Goal: Task Accomplishment & Management: Complete application form

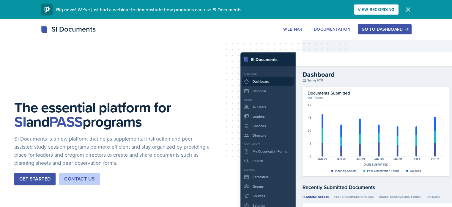
click at [407, 29] on div "Go to Dashboard" at bounding box center [385, 29] width 46 height 5
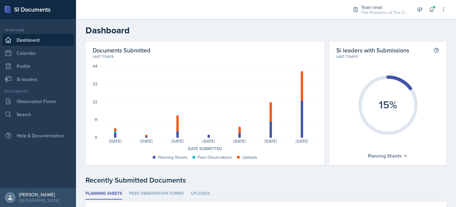
click at [429, 14] on div "Team lead The Phantoms of The Opera / Fall 2025 Team lead The Phantoms of The O…" at bounding box center [396, 9] width 102 height 19
click at [432, 12] on icon at bounding box center [432, 9] width 4 height 4
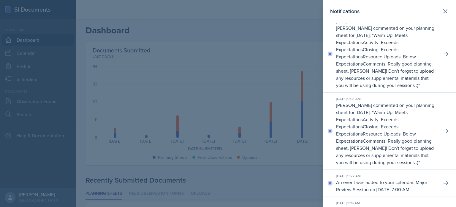
scroll to position [892, 0]
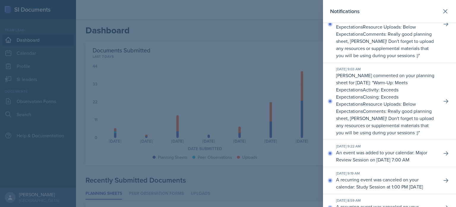
click at [272, 173] on div at bounding box center [228, 103] width 456 height 207
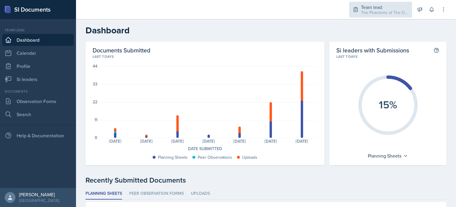
click at [379, 10] on div "The Phantoms of The Opera / Fall 2025" at bounding box center [385, 13] width 48 height 6
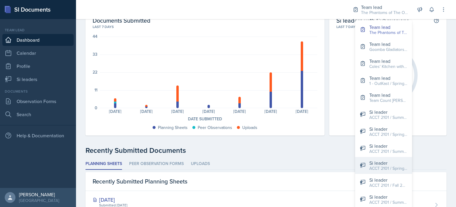
scroll to position [0, 0]
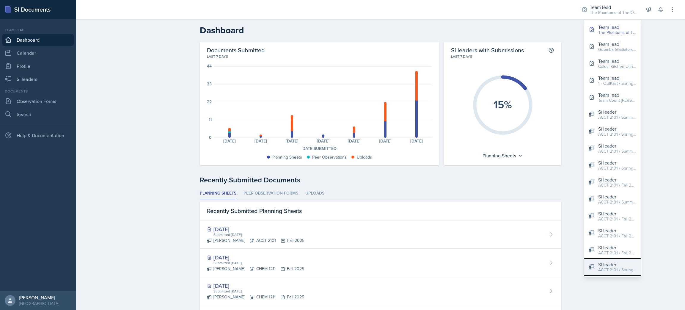
click at [456, 206] on div "ACCT 2101 / Spring 2023" at bounding box center [617, 270] width 38 height 6
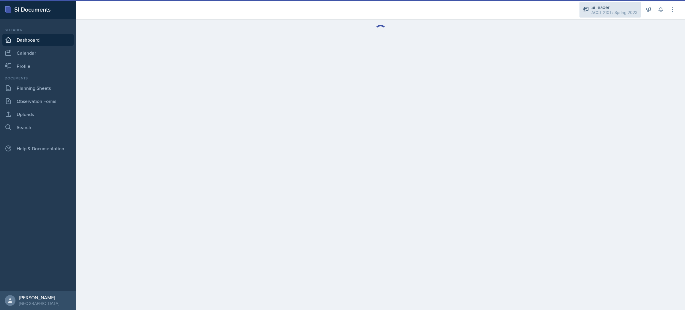
click at [456, 10] on div "ACCT 2101 / Spring 2023" at bounding box center [614, 13] width 46 height 6
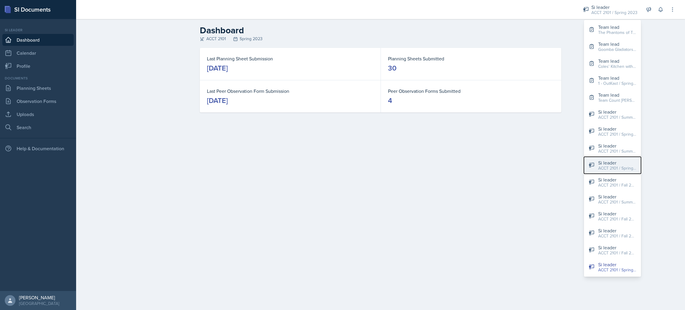
click at [456, 169] on div "ACCT 2101 / Spring 2024" at bounding box center [617, 168] width 38 height 6
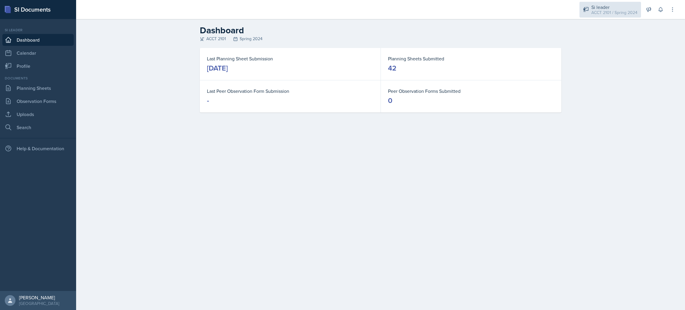
click at [456, 8] on div "Si leader" at bounding box center [614, 7] width 46 height 7
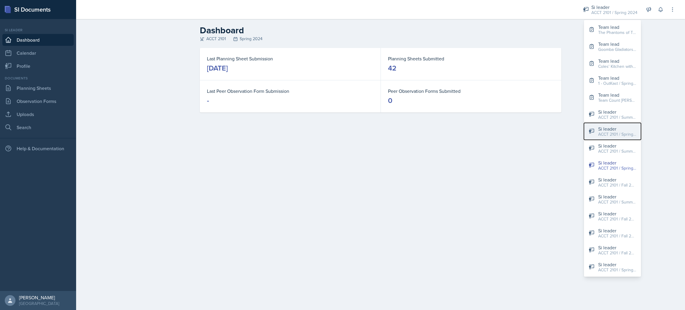
click at [456, 133] on div "ACCT 2101 / Spring 2025" at bounding box center [617, 134] width 38 height 6
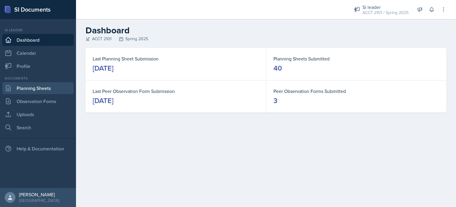
click at [28, 89] on link "Planning Sheets" at bounding box center [37, 88] width 71 height 12
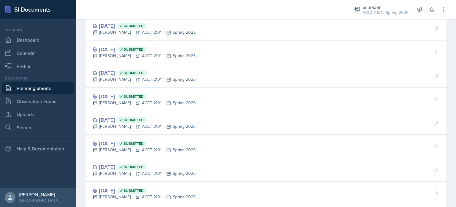
scroll to position [804, 0]
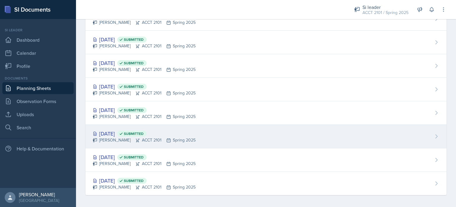
click at [193, 131] on div "Jan 16th, 2025 Submitted Isabela Barkes ACCT 2101 Spring 2025" at bounding box center [266, 136] width 361 height 23
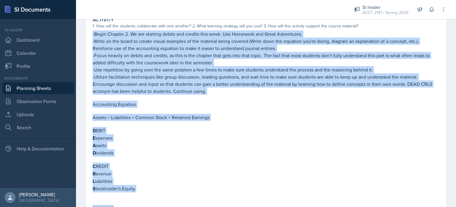
scroll to position [148, 0]
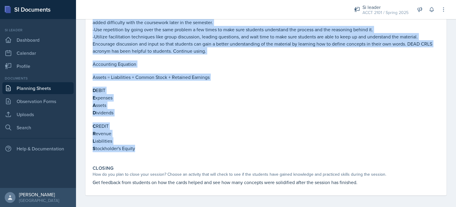
drag, startPoint x: 93, startPoint y: 82, endPoint x: 145, endPoint y: 144, distance: 81.2
click at [145, 144] on div "-Begin Chapter 2. We are starting debits and credits this week. Use Homework an…" at bounding box center [266, 74] width 347 height 168
copy div "-Begin Chapter 2. We are starting debits and credits this week. Use Homework an…"
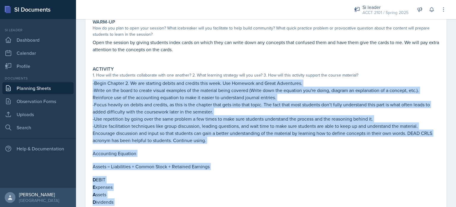
scroll to position [0, 0]
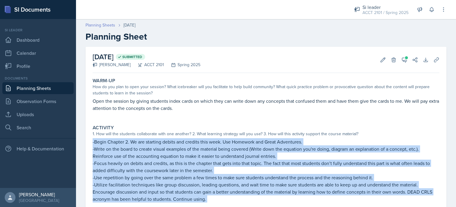
click at [102, 26] on link "Planning Sheets" at bounding box center [101, 25] width 30 height 6
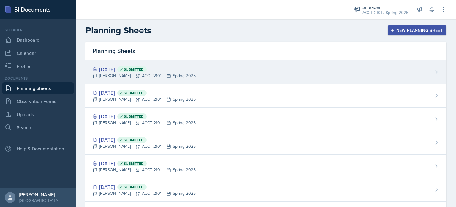
click at [181, 75] on div "Isabela Barkes ACCT 2101 Spring 2025" at bounding box center [144, 76] width 103 height 6
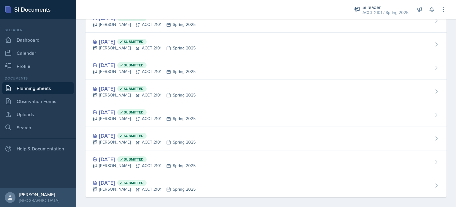
scroll to position [804, 0]
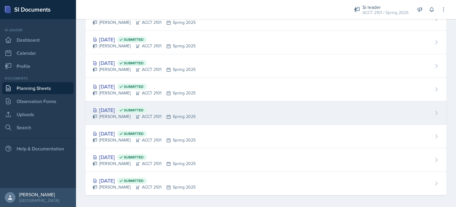
click at [254, 116] on div "Jan 21st, 2025 Submitted Isabela Barkes ACCT 2101 Spring 2025" at bounding box center [266, 112] width 361 height 23
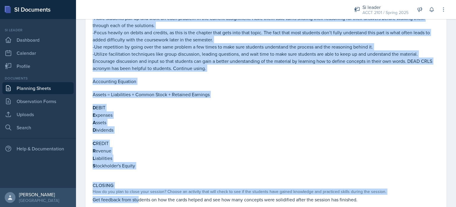
scroll to position [162, 0]
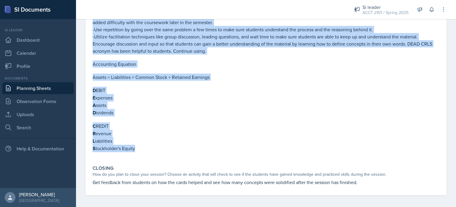
drag, startPoint x: 90, startPoint y: 83, endPoint x: 141, endPoint y: 147, distance: 81.7
click at [141, 147] on div "Activity 1. How will the students collaborate with one another? 2. What learnin…" at bounding box center [266, 60] width 352 height 200
copy div "-Continue Chapter 2. We are doing debits and credits this week. Use Homework an…"
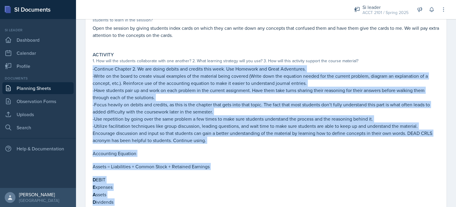
scroll to position [13, 0]
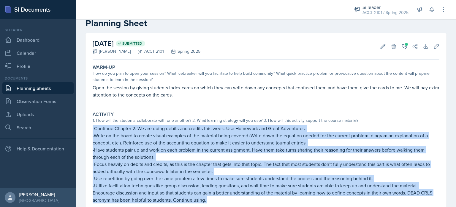
click at [151, 142] on p "-Write on the board to create visual examples of the material being covered (Wr…" at bounding box center [266, 139] width 347 height 14
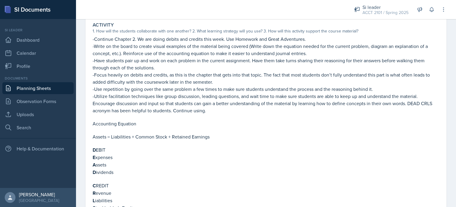
scroll to position [0, 0]
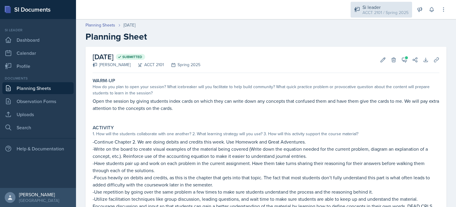
click at [373, 15] on div "ACCT 2101 / Spring 2025" at bounding box center [386, 13] width 46 height 6
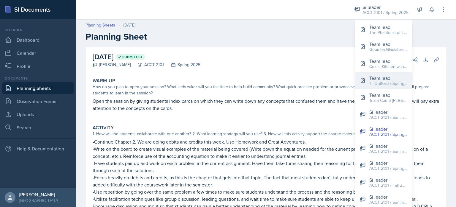
scroll to position [30, 0]
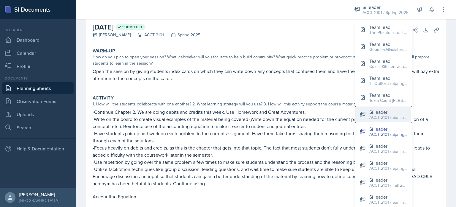
click at [381, 113] on div "Si leader" at bounding box center [389, 111] width 38 height 7
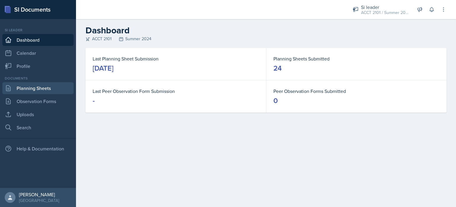
click at [42, 88] on link "Planning Sheets" at bounding box center [37, 88] width 71 height 12
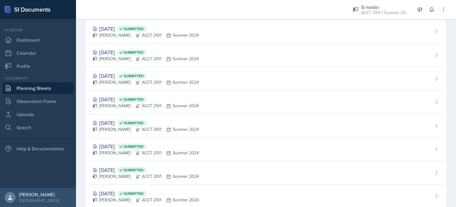
scroll to position [430, 0]
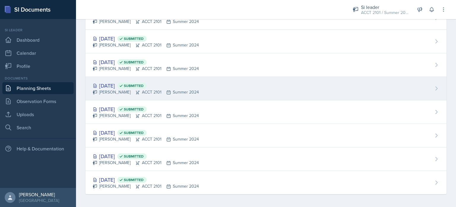
click at [238, 81] on div "Jun 13th, 2024 Submitted Isabela Barkes ACCT 2101 Summer 2024" at bounding box center [266, 88] width 361 height 23
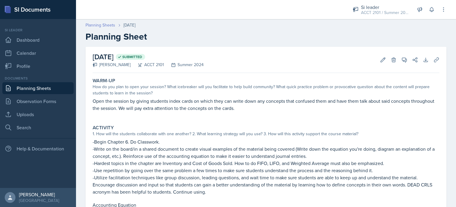
click at [91, 24] on link "Planning Sheets" at bounding box center [101, 25] width 30 height 6
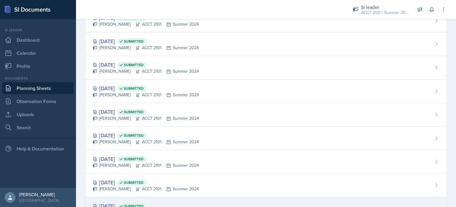
scroll to position [430, 0]
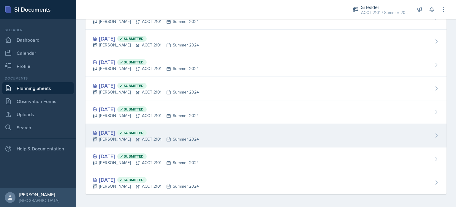
click at [203, 140] on div "Jun 6th, 2024 Submitted Isabela Barkes ACCT 2101 Summer 2024" at bounding box center [266, 135] width 361 height 23
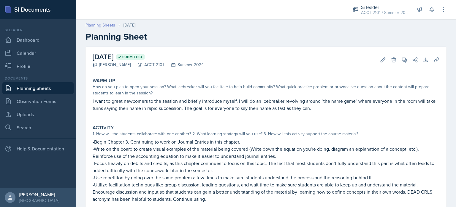
click at [111, 24] on link "Planning Sheets" at bounding box center [101, 25] width 30 height 6
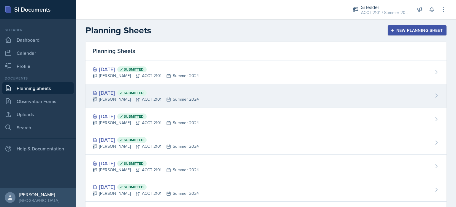
click at [121, 99] on div "Isabela Barkes ACCT 2101 Summer 2024" at bounding box center [146, 99] width 106 height 6
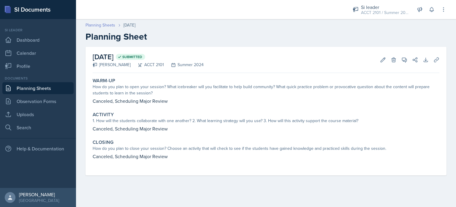
click at [101, 27] on link "Planning Sheets" at bounding box center [101, 25] width 30 height 6
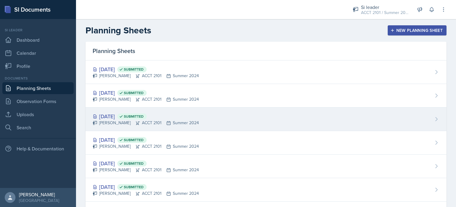
scroll to position [119, 0]
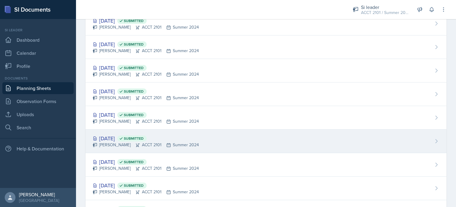
click at [122, 139] on div "Jul 16th, 2024 Submitted" at bounding box center [146, 138] width 106 height 8
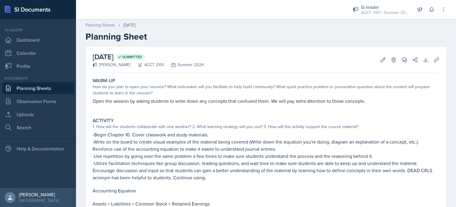
click at [97, 24] on link "Planning Sheets" at bounding box center [101, 25] width 30 height 6
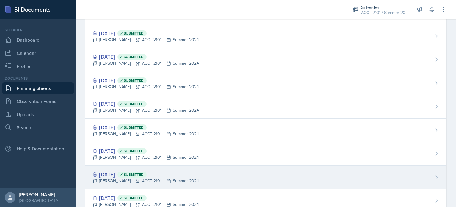
scroll to position [89, 0]
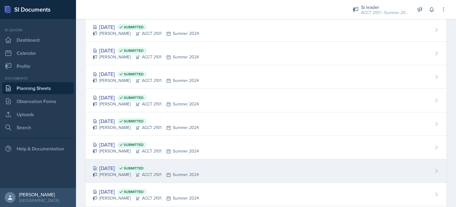
click at [111, 169] on div "Jul 16th, 2024 Submitted" at bounding box center [146, 168] width 106 height 8
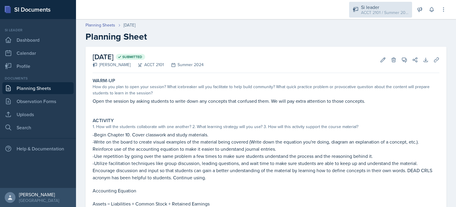
click at [371, 13] on div "ACCT 2101 / Summer 2024" at bounding box center [385, 13] width 48 height 6
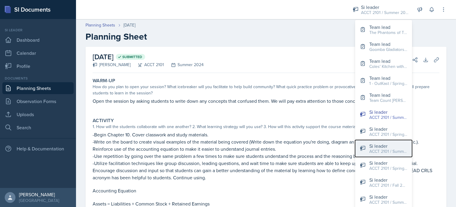
click at [389, 147] on div "Si leader" at bounding box center [389, 145] width 38 height 7
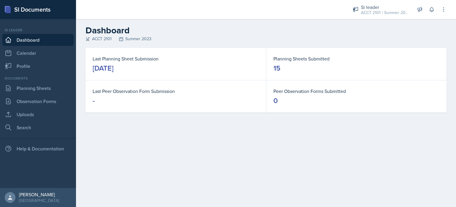
click at [382, 18] on div "Si leader ACCT 2101 / Summer 2023 Team lead The Phantoms of The Opera / Fall 20…" at bounding box center [396, 9] width 102 height 19
click at [385, 12] on div "ACCT 2101 / Summer 2023" at bounding box center [385, 13] width 48 height 6
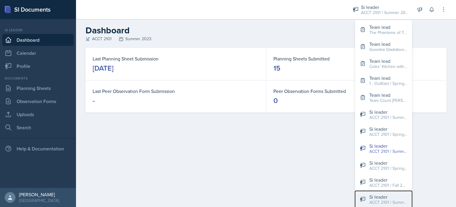
click at [389, 196] on div "Si leader" at bounding box center [389, 196] width 38 height 7
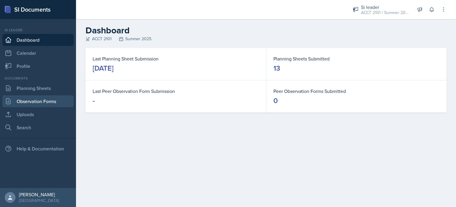
click at [42, 103] on link "Observation Forms" at bounding box center [37, 101] width 71 height 12
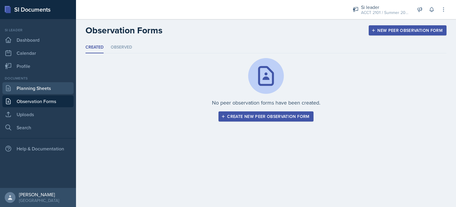
click at [43, 88] on link "Planning Sheets" at bounding box center [37, 88] width 71 height 12
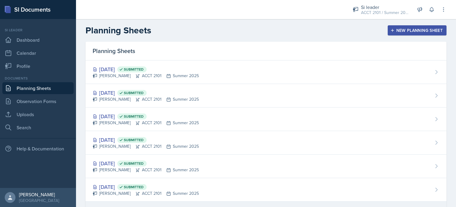
scroll to position [59, 0]
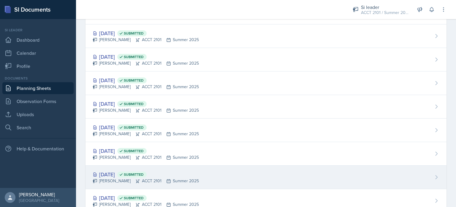
click at [175, 171] on div "Jun 26th, 2025 Submitted" at bounding box center [146, 174] width 106 height 8
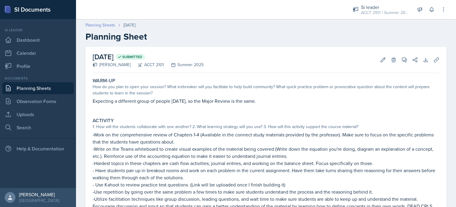
click at [97, 24] on link "Planning Sheets" at bounding box center [101, 25] width 30 height 6
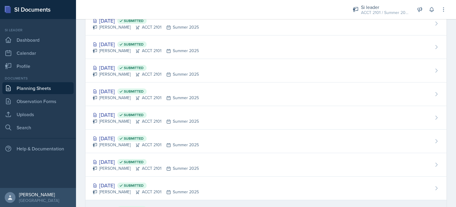
scroll to position [172, 0]
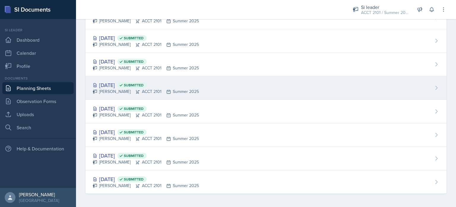
click at [123, 87] on div "Jun 25th, 2025 Submitted" at bounding box center [146, 85] width 106 height 8
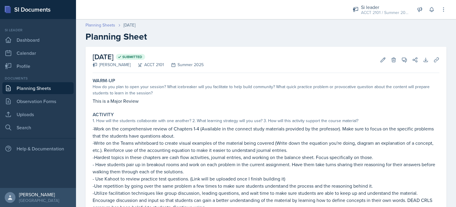
click at [99, 24] on link "Planning Sheets" at bounding box center [101, 25] width 30 height 6
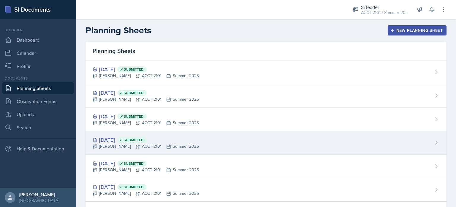
click at [114, 148] on div "Isabela Barkes ACCT 2101 Summer 2025" at bounding box center [146, 146] width 106 height 6
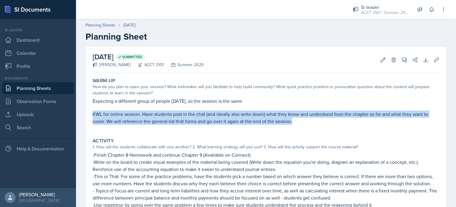
drag, startPoint x: 302, startPoint y: 124, endPoint x: 92, endPoint y: 115, distance: 209.7
click at [92, 115] on div "Warm-Up How do you plan to open your session? What icebreaker will you facilita…" at bounding box center [266, 104] width 352 height 58
copy p "KWL for online session. Have students post in the chat (and ideally also write …"
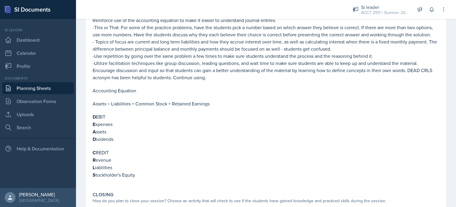
scroll to position [181, 0]
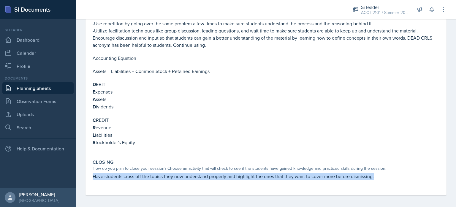
drag, startPoint x: 94, startPoint y: 174, endPoint x: 388, endPoint y: 178, distance: 294.0
click at [388, 178] on div "Have students cross off the topics they now understand properly and highlight t…" at bounding box center [266, 178] width 347 height 13
copy p "Have students cross off the topics they now understand properly and highlight t…"
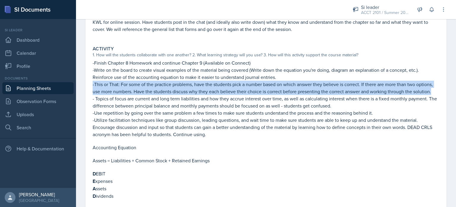
drag, startPoint x: 433, startPoint y: 91, endPoint x: 90, endPoint y: 84, distance: 343.0
click at [90, 84] on div "July 4th, 2025 Submitted Isabela Barkes ACCT 2101 Summer 2025 Edit Delete View …" at bounding box center [266, 119] width 361 height 329
copy p "-This or That: For some of the practice problems, have the students pick a numb…"
click at [237, 93] on p "-This or That: For some of the practice problems, have the students pick a numb…" at bounding box center [266, 88] width 347 height 14
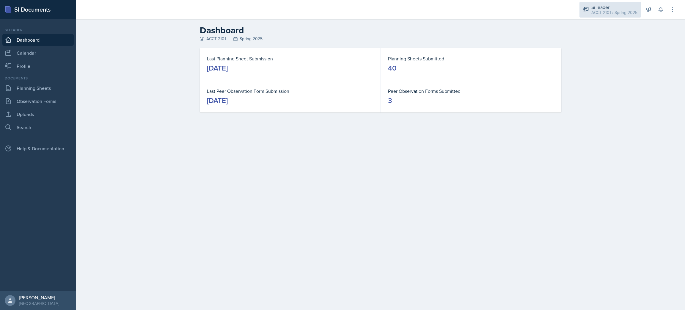
click at [625, 8] on div "Si leader" at bounding box center [614, 7] width 46 height 7
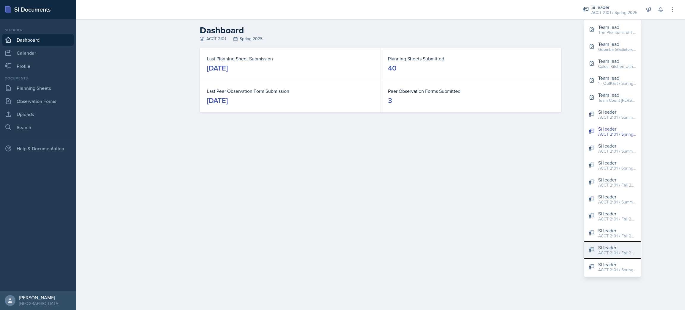
click at [621, 244] on div "Si leader" at bounding box center [617, 247] width 38 height 7
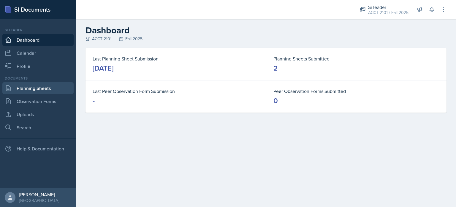
click at [34, 86] on link "Planning Sheets" at bounding box center [37, 88] width 71 height 12
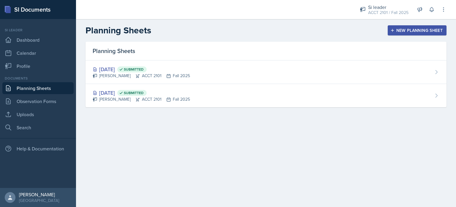
click at [417, 28] on div "New Planning Sheet" at bounding box center [417, 30] width 51 height 5
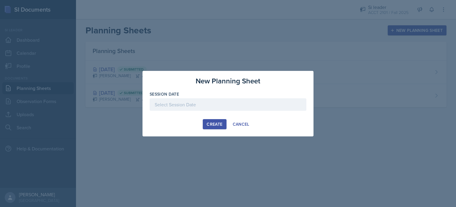
click at [201, 106] on div at bounding box center [228, 104] width 157 height 12
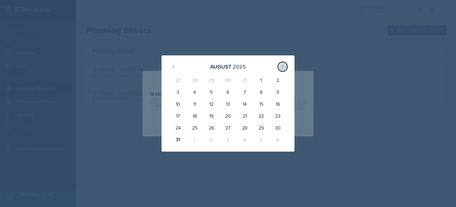
click at [282, 68] on icon at bounding box center [283, 66] width 5 height 5
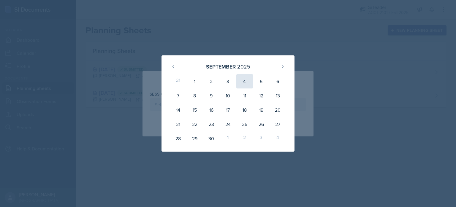
click at [243, 82] on div "4" at bounding box center [245, 81] width 17 height 14
type input "[DATE]"
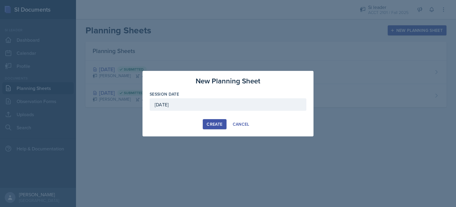
click at [218, 125] on div "Create" at bounding box center [215, 124] width 16 height 5
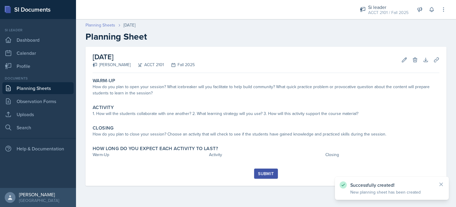
click at [108, 25] on link "Planning Sheets" at bounding box center [101, 25] width 30 height 6
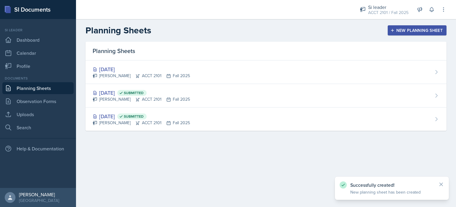
click at [399, 25] on button "New Planning Sheet" at bounding box center [417, 30] width 59 height 10
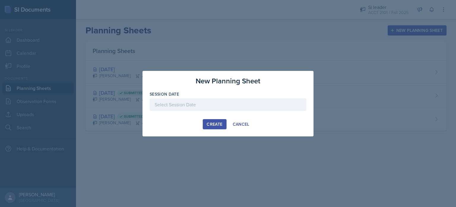
click at [217, 108] on div at bounding box center [228, 104] width 157 height 12
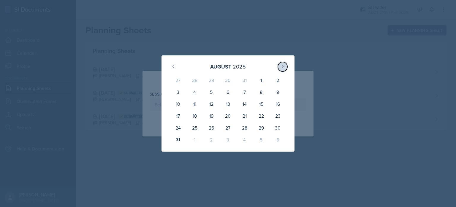
click at [284, 66] on icon at bounding box center [283, 66] width 5 height 5
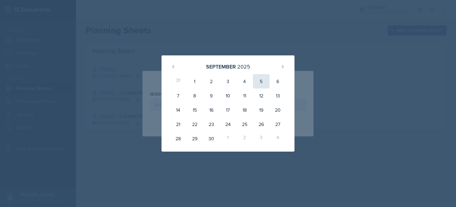
click at [259, 81] on div "5" at bounding box center [261, 81] width 17 height 14
type input "[DATE]"
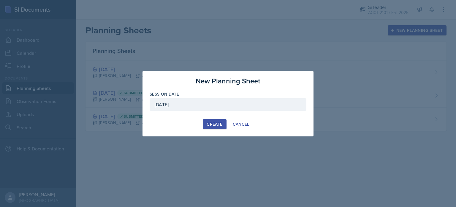
click at [209, 129] on div "New Planning Sheet Session Date [DATE] [DATE] 31 1 2 3 4 5 6 7 8 9 10 11 12 13 …" at bounding box center [228, 103] width 171 height 65
click at [211, 123] on div "Create" at bounding box center [215, 124] width 16 height 5
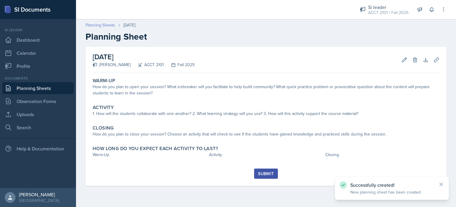
click at [97, 25] on link "Planning Sheets" at bounding box center [101, 25] width 30 height 6
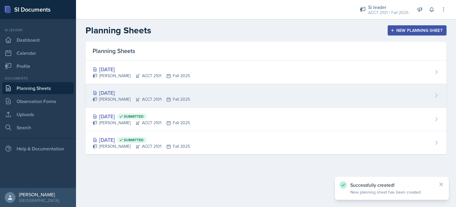
click at [140, 95] on div "[DATE]" at bounding box center [141, 93] width 97 height 8
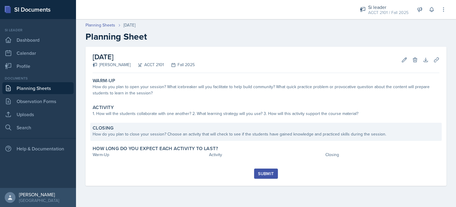
click at [145, 136] on div "How do you plan to close your session? Choose an activity that will check to se…" at bounding box center [266, 134] width 347 height 6
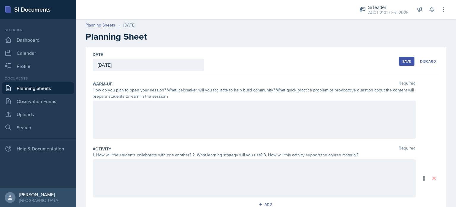
click at [141, 171] on div at bounding box center [254, 178] width 323 height 38
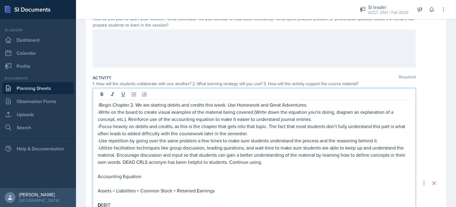
scroll to position [12, 0]
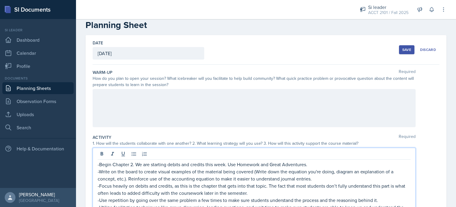
click at [161, 111] on div at bounding box center [254, 108] width 323 height 38
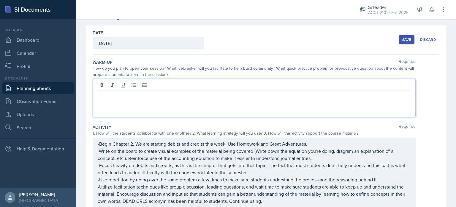
scroll to position [0, 0]
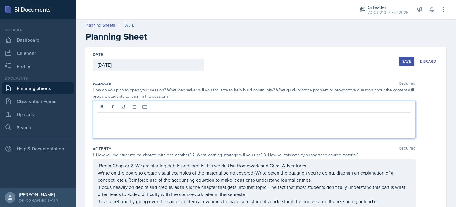
click at [405, 62] on div "Save" at bounding box center [407, 61] width 9 height 5
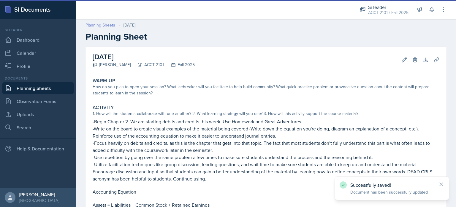
click at [100, 26] on link "Planning Sheets" at bounding box center [101, 25] width 30 height 6
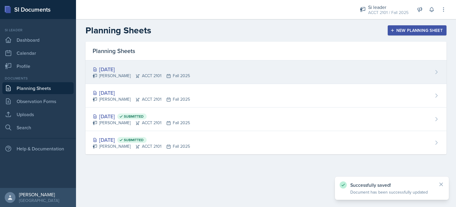
click at [139, 74] on div "[PERSON_NAME] ACCT 2101 Fall 2025" at bounding box center [141, 76] width 97 height 6
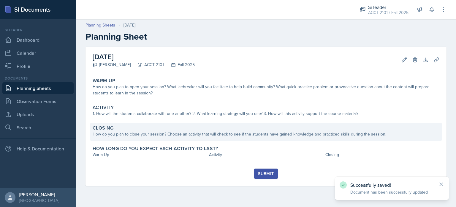
click at [147, 131] on div "How do you plan to close your session? Choose an activity that will check to se…" at bounding box center [266, 134] width 347 height 6
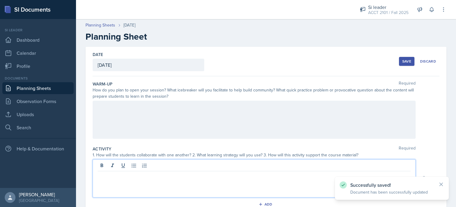
click at [143, 166] on div at bounding box center [254, 178] width 323 height 38
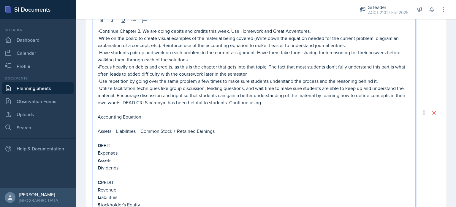
scroll to position [26, 0]
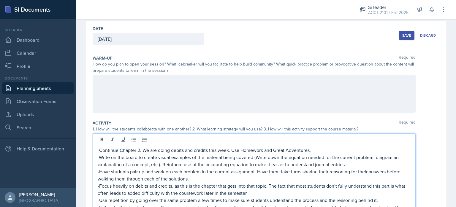
click at [404, 37] on div "Save" at bounding box center [407, 35] width 9 height 5
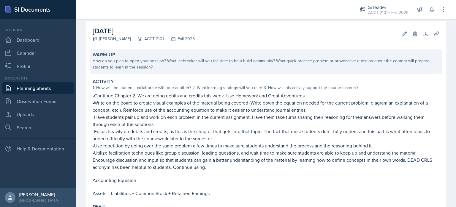
click at [169, 56] on div "Warm-Up" at bounding box center [266, 55] width 347 height 6
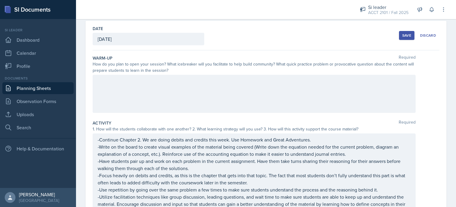
click at [159, 95] on div at bounding box center [254, 94] width 323 height 38
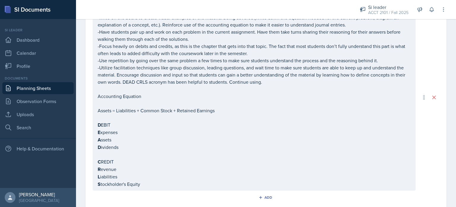
scroll to position [262, 0]
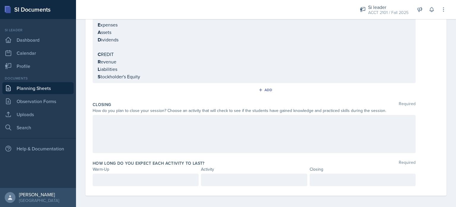
click at [202, 119] on div at bounding box center [254, 134] width 323 height 38
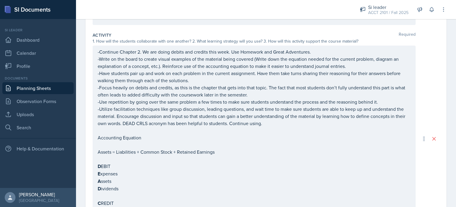
scroll to position [84, 0]
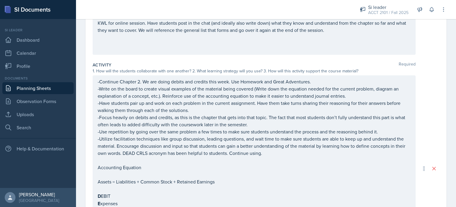
click at [204, 110] on p "-Have students pair up and work on each problem in the current assignment. Have…" at bounding box center [254, 106] width 313 height 14
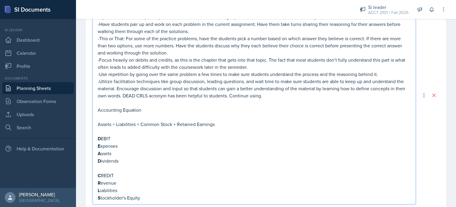
scroll to position [292, 0]
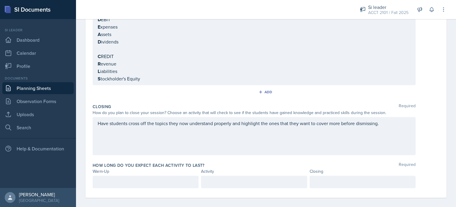
click at [146, 181] on div at bounding box center [146, 181] width 106 height 12
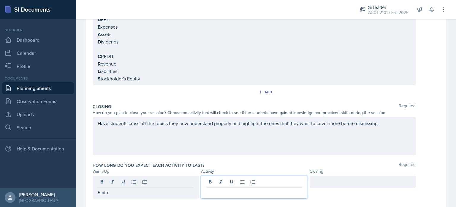
click at [244, 181] on div at bounding box center [254, 186] width 106 height 23
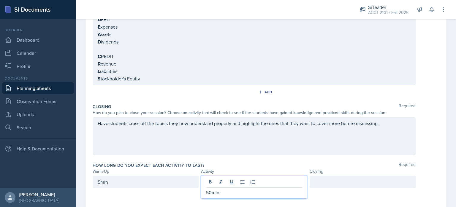
click at [365, 181] on div at bounding box center [363, 181] width 106 height 12
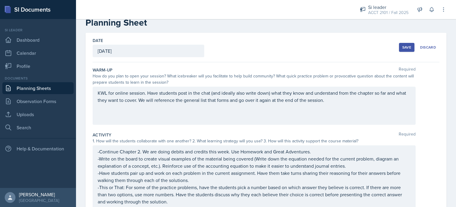
scroll to position [0, 0]
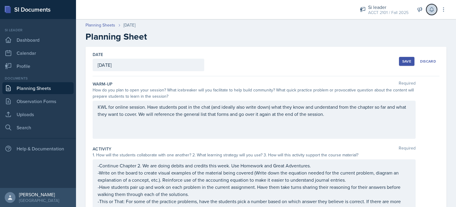
click at [432, 5] on button at bounding box center [432, 9] width 11 height 11
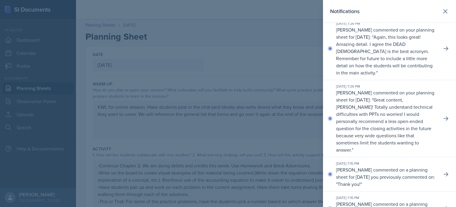
scroll to position [267, 0]
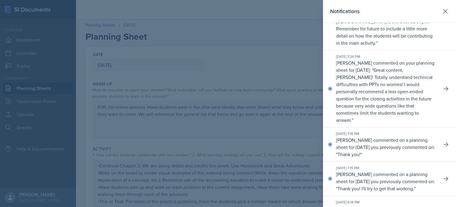
click at [267, 100] on div at bounding box center [228, 103] width 456 height 207
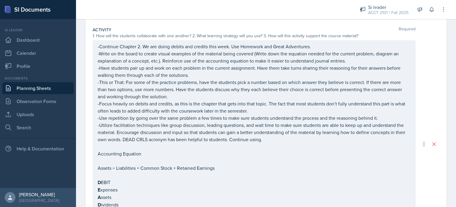
scroll to position [0, 0]
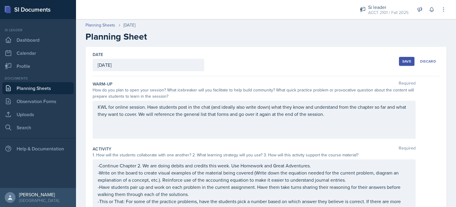
click at [399, 62] on button "Save" at bounding box center [406, 61] width 15 height 9
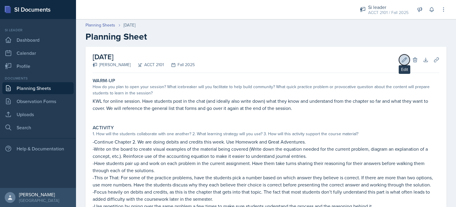
click at [402, 59] on icon at bounding box center [405, 60] width 6 height 6
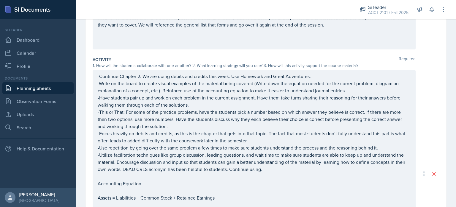
scroll to position [100, 0]
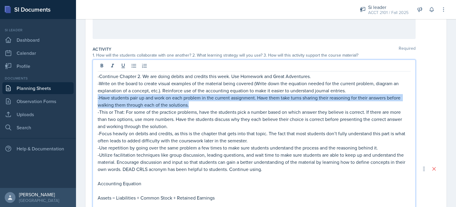
drag, startPoint x: 195, startPoint y: 104, endPoint x: 92, endPoint y: 99, distance: 103.0
click at [92, 99] on div "Date [DATE] [DATE] 27 28 29 30 31 1 2 3 4 5 6 7 8 9 10 11 12 13 14 15 16 17 18 …" at bounding box center [266, 168] width 361 height 443
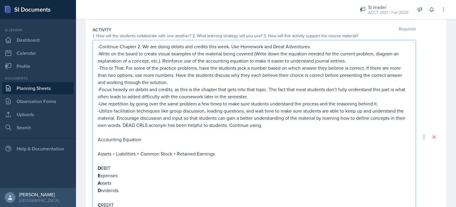
scroll to position [178, 0]
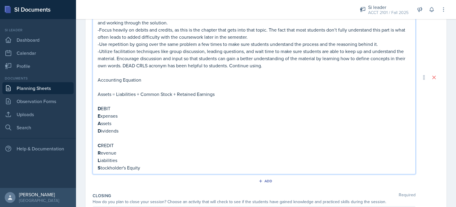
click at [154, 164] on p "S tockholder's Equity" at bounding box center [254, 167] width 313 height 7
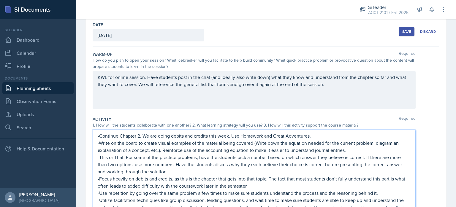
scroll to position [0, 0]
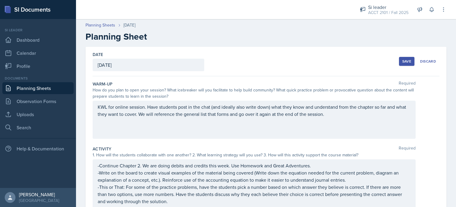
click at [403, 59] on div "Save" at bounding box center [407, 61] width 9 height 5
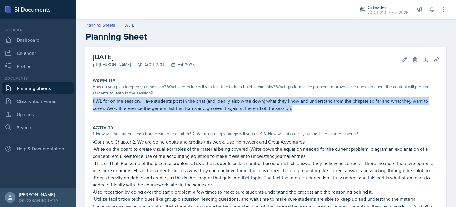
drag, startPoint x: 300, startPoint y: 110, endPoint x: 82, endPoint y: 102, distance: 218.3
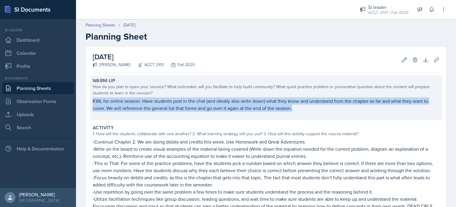
copy p "KWL for online session. Have students post in the chat (and ideally also write …"
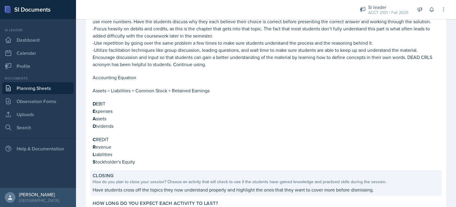
scroll to position [201, 0]
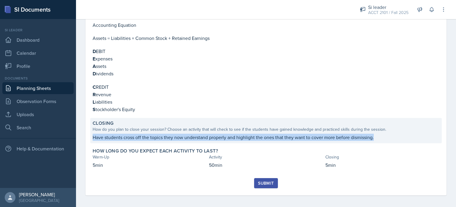
drag, startPoint x: 380, startPoint y: 135, endPoint x: 92, endPoint y: 138, distance: 287.7
click at [92, 138] on div "Closing How do you plan to close your session? Choose an activity that will che…" at bounding box center [266, 130] width 352 height 25
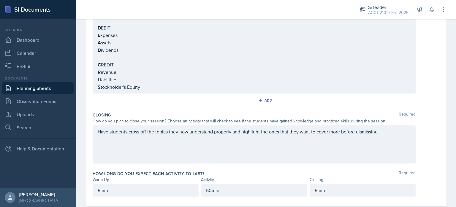
scroll to position [269, 0]
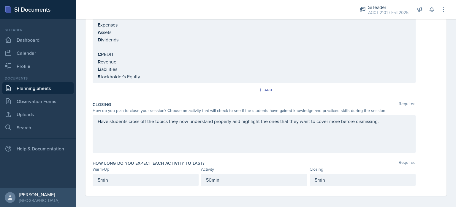
click at [329, 122] on div "Have students cross off the topics they now understand properly and highlight t…" at bounding box center [254, 134] width 323 height 38
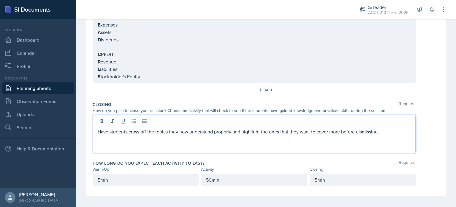
click at [329, 122] on div at bounding box center [254, 122] width 313 height 10
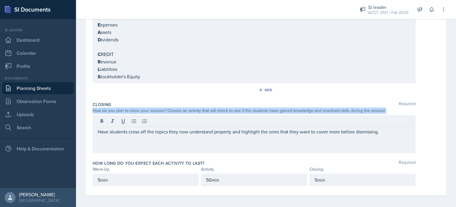
click at [329, 122] on div at bounding box center [254, 122] width 313 height 10
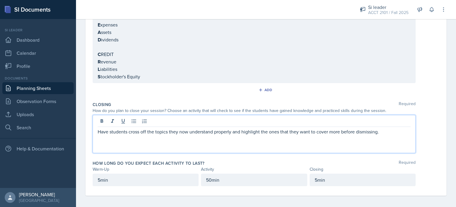
click at [328, 128] on p "Have students cross off the topics they now understand properly and highlight t…" at bounding box center [254, 131] width 313 height 7
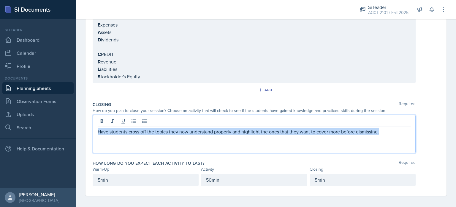
click at [328, 128] on p "Have students cross off the topics they now understand properly and highlight t…" at bounding box center [254, 131] width 313 height 7
copy p "Have students cross off the topics they now understand properly and highlight t…"
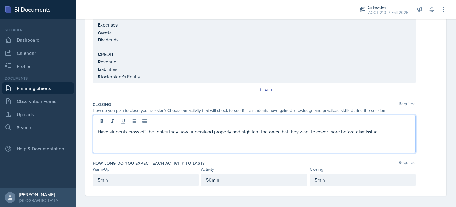
click at [430, 129] on div "Have students cross off the topics they now understand properly and highlight t…" at bounding box center [266, 134] width 347 height 38
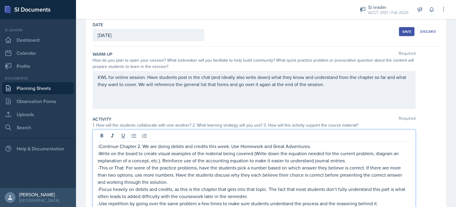
scroll to position [40, 0]
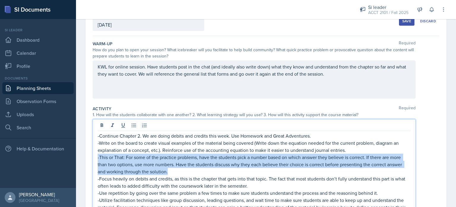
drag, startPoint x: 174, startPoint y: 171, endPoint x: 93, endPoint y: 157, distance: 82.3
copy p "-This or That: For some of the practice problems, have the students pick a numb…"
click at [32, 114] on link "Uploads" at bounding box center [37, 114] width 71 height 12
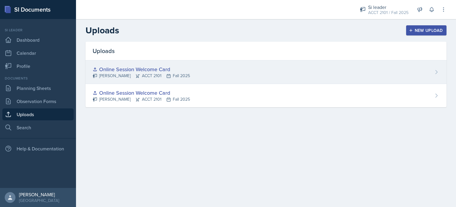
click at [226, 77] on div "Online Session Welcome Card [PERSON_NAME] ACCT 2101 Fall 2025" at bounding box center [266, 71] width 361 height 23
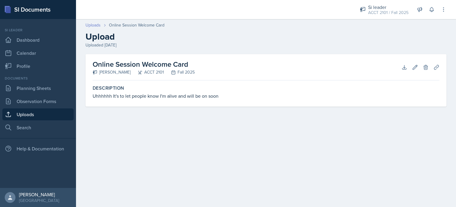
click at [93, 26] on link "Uploads" at bounding box center [93, 25] width 15 height 6
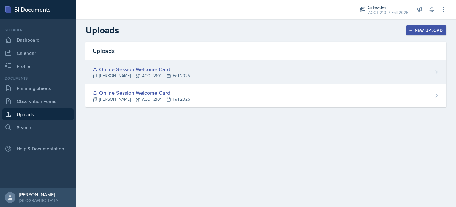
click at [442, 70] on div "Online Session Welcome Card [PERSON_NAME] ACCT 2101 Fall 2025" at bounding box center [266, 71] width 361 height 23
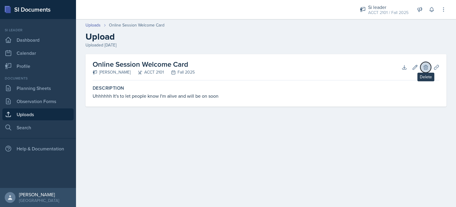
click at [426, 69] on icon at bounding box center [426, 67] width 6 height 6
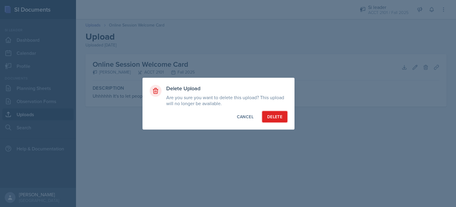
click at [284, 115] on button "Delete" at bounding box center [274, 116] width 25 height 11
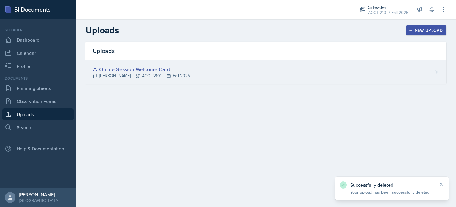
click at [148, 69] on div "Online Session Welcome Card" at bounding box center [141, 69] width 97 height 8
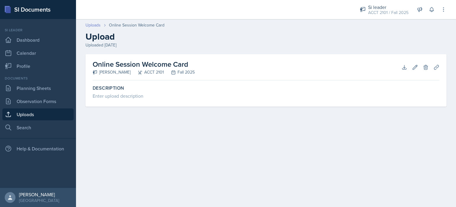
click at [93, 26] on link "Uploads" at bounding box center [93, 25] width 15 height 6
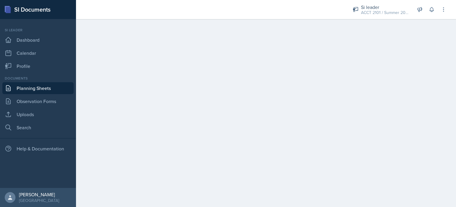
click at [35, 86] on link "Planning Sheets" at bounding box center [37, 88] width 71 height 12
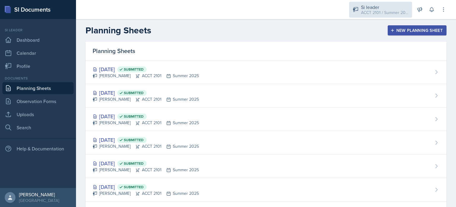
click at [374, 8] on div "Si leader" at bounding box center [385, 7] width 48 height 7
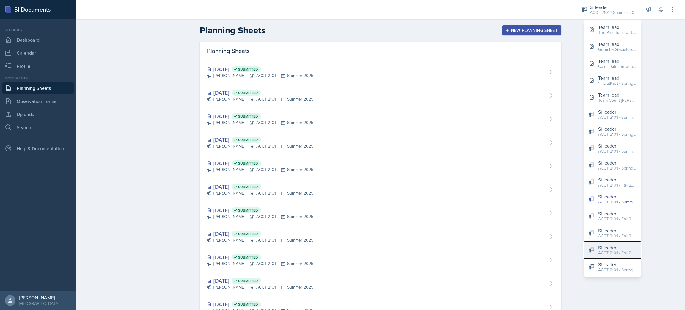
click at [456, 206] on div "Si leader" at bounding box center [617, 247] width 38 height 7
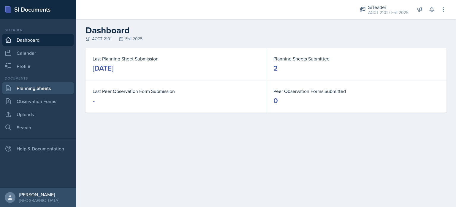
click at [42, 89] on link "Planning Sheets" at bounding box center [37, 88] width 71 height 12
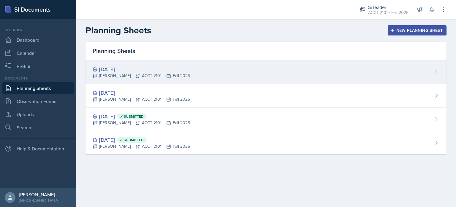
click at [203, 78] on div "[DATE] [PERSON_NAME] ACCT 2101 Fall 2025" at bounding box center [266, 71] width 361 height 23
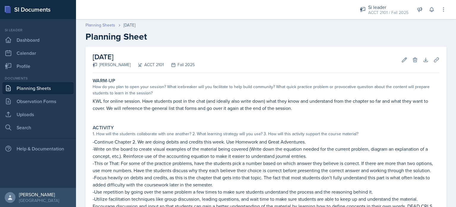
click at [106, 26] on link "Planning Sheets" at bounding box center [101, 25] width 30 height 6
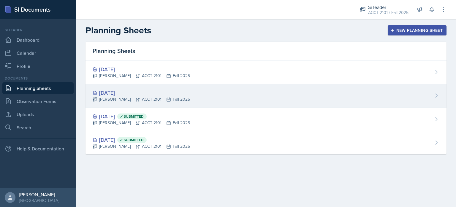
click at [138, 92] on div "[DATE]" at bounding box center [141, 93] width 97 height 8
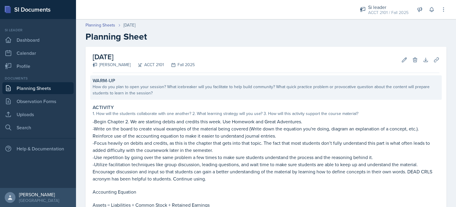
click at [185, 96] on div "Warm-Up How do you plan to open your session? What icebreaker will you facilita…" at bounding box center [266, 87] width 352 height 24
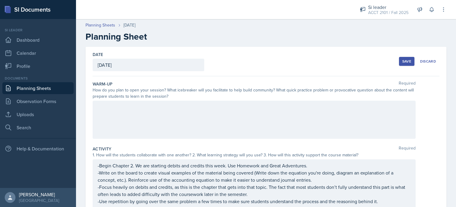
click at [182, 107] on div at bounding box center [254, 119] width 323 height 38
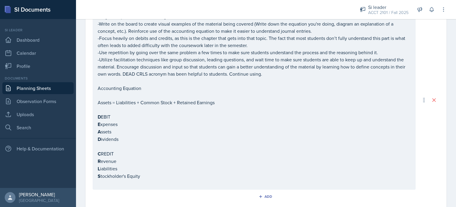
scroll to position [255, 0]
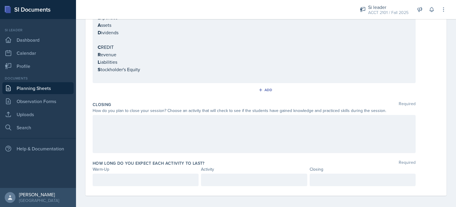
click at [196, 137] on div at bounding box center [254, 134] width 323 height 38
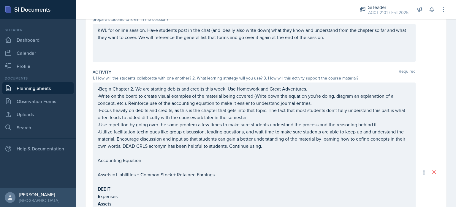
scroll to position [47, 0]
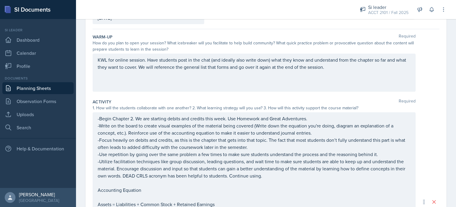
click at [98, 60] on p "KWL for online session. Have students post in the chat (and ideally also write …" at bounding box center [254, 63] width 313 height 14
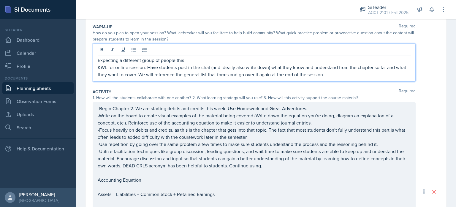
scroll to position [0, 0]
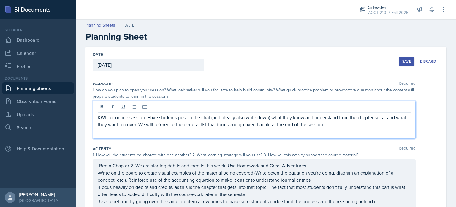
click at [403, 63] on div "Save" at bounding box center [407, 61] width 9 height 5
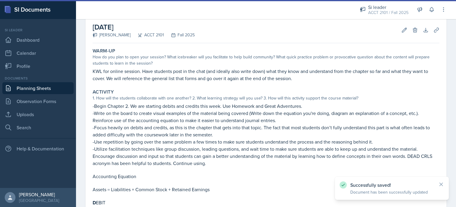
scroll to position [32, 0]
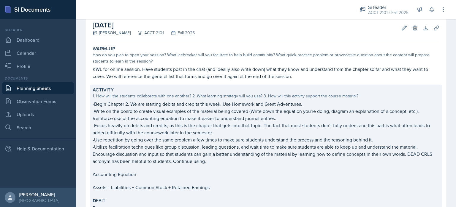
click at [316, 121] on p "-Write on the board to create visual examples of the material being covered (Wr…" at bounding box center [266, 114] width 347 height 14
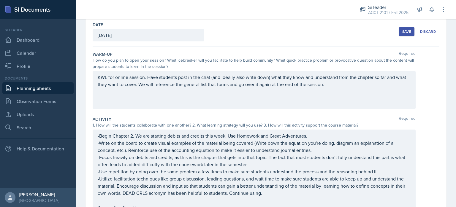
click at [317, 152] on p "-Write on the board to create visual examples of the material being covered (Wr…" at bounding box center [254, 146] width 313 height 14
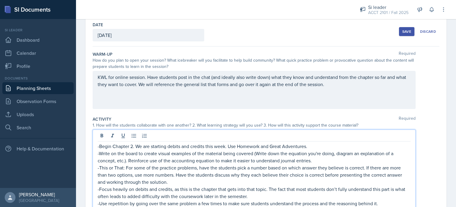
click at [99, 78] on div "KWL for online session. Have students post in the chat (and ideally also write …" at bounding box center [254, 90] width 323 height 38
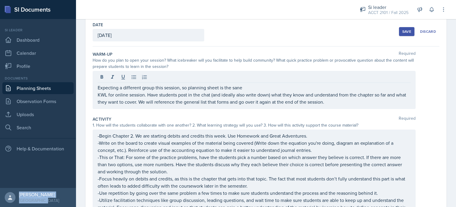
drag, startPoint x: 28, startPoint y: 150, endPoint x: 44, endPoint y: 221, distance: 72.3
click at [44, 206] on html "SI Documents Si leader Dashboard Calendar Profile Documents Planning Sheets Obs…" at bounding box center [228, 103] width 456 height 207
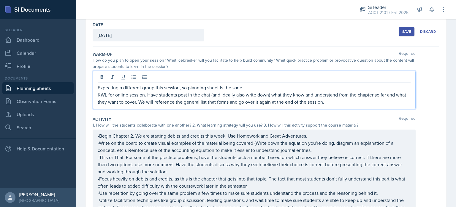
click at [270, 78] on div "Expecting a different group this session, so planning sheet is the sane KWL for…" at bounding box center [254, 90] width 323 height 38
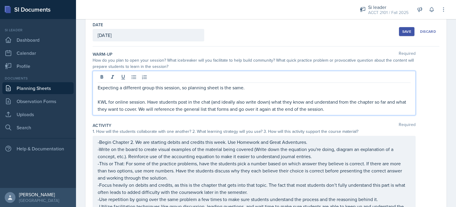
scroll to position [0, 0]
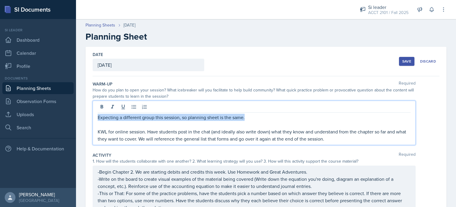
drag, startPoint x: 254, startPoint y: 117, endPoint x: 94, endPoint y: 116, distance: 160.5
click at [94, 116] on div "Expecting a different group this session, so planning sheet is the same. KWL fo…" at bounding box center [254, 122] width 323 height 44
copy p "Expecting a different group this session, so planning sheet is the same."
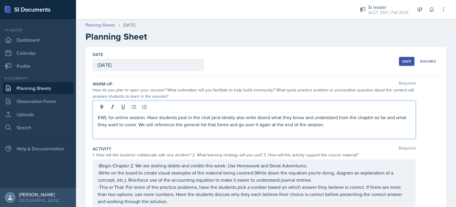
click at [405, 61] on div "Save" at bounding box center [407, 61] width 9 height 5
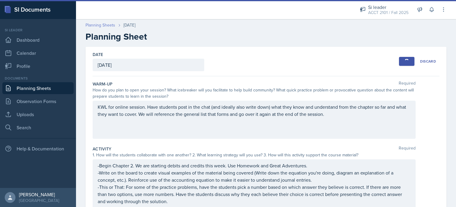
click at [101, 26] on link "Planning Sheets" at bounding box center [101, 25] width 30 height 6
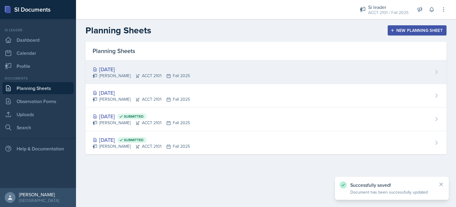
click at [189, 76] on div "[DATE] [PERSON_NAME] ACCT 2101 Fall 2025" at bounding box center [266, 71] width 361 height 23
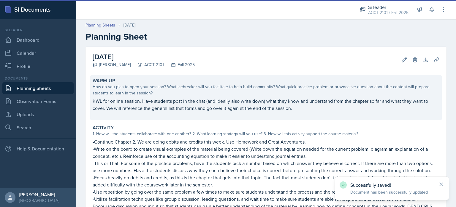
click at [183, 100] on p "KWL for online session. Have students post in the chat (and ideally also write …" at bounding box center [266, 104] width 347 height 14
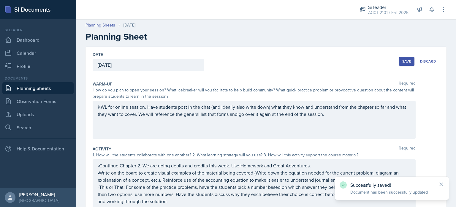
click at [183, 100] on div "KWL for online session. Have students post in the chat (and ideally also write …" at bounding box center [254, 119] width 323 height 38
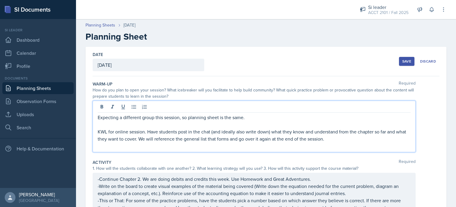
click at [403, 60] on div "Save" at bounding box center [407, 61] width 9 height 5
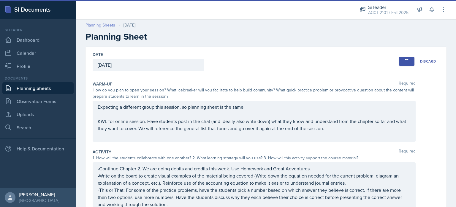
click at [108, 27] on link "Planning Sheets" at bounding box center [101, 25] width 30 height 6
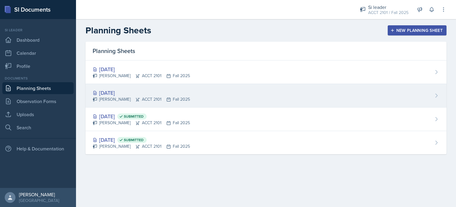
click at [158, 92] on div "[DATE]" at bounding box center [141, 93] width 97 height 8
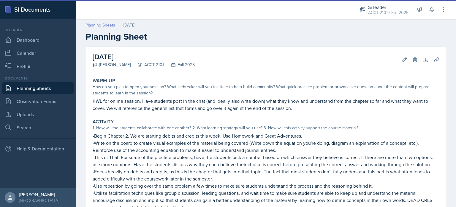
click at [88, 23] on link "Planning Sheets" at bounding box center [101, 25] width 30 height 6
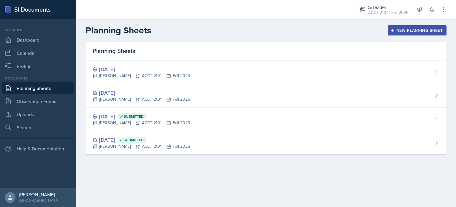
click at [109, 59] on div "Planning Sheets" at bounding box center [266, 51] width 361 height 19
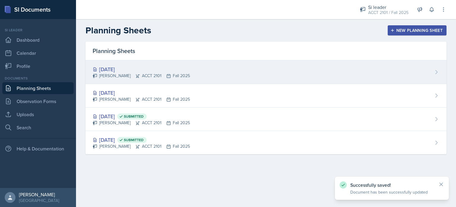
click at [111, 70] on div "[DATE]" at bounding box center [141, 69] width 97 height 8
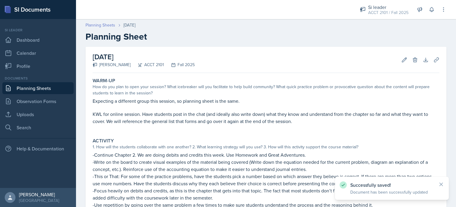
click at [100, 25] on link "Planning Sheets" at bounding box center [101, 25] width 30 height 6
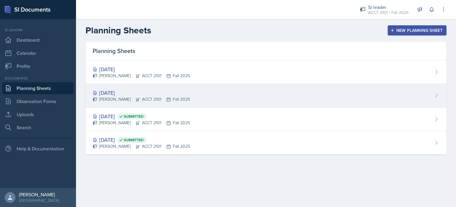
click at [251, 88] on div "[DATE] [PERSON_NAME] ACCT 2101 Fall 2025" at bounding box center [266, 95] width 361 height 23
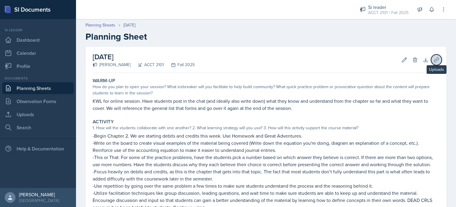
click at [434, 59] on icon at bounding box center [436, 59] width 4 height 4
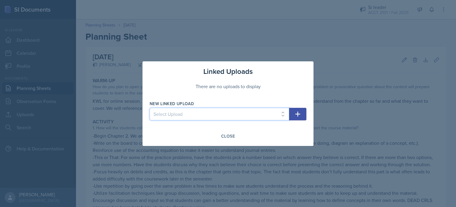
drag, startPoint x: 276, startPoint y: 111, endPoint x: 278, endPoint y: 109, distance: 3.2
click at [276, 111] on select "Select Upload Online Session Welcome Card" at bounding box center [220, 114] width 140 height 12
select select "efb57ee3-ce7d-412c-a6b7-67e83feb745e"
click at [150, 108] on select "Select Upload Online Session Welcome Card" at bounding box center [220, 114] width 140 height 12
click at [225, 138] on div "Close" at bounding box center [228, 135] width 14 height 5
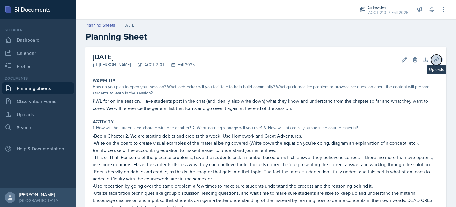
click at [434, 60] on icon at bounding box center [437, 60] width 6 height 6
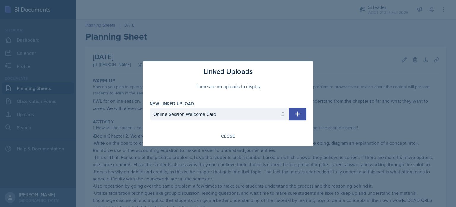
click at [296, 111] on icon "button" at bounding box center [298, 113] width 7 height 7
select select
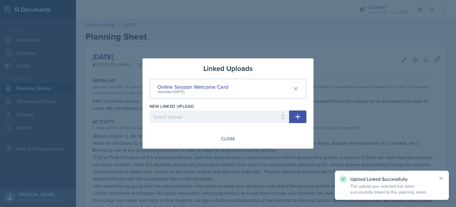
click at [340, 95] on div at bounding box center [228, 103] width 456 height 207
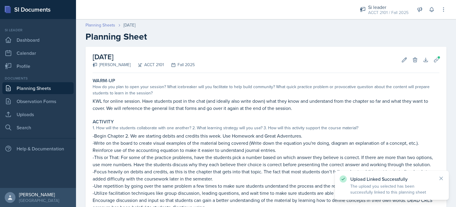
click at [106, 26] on link "Planning Sheets" at bounding box center [101, 25] width 30 height 6
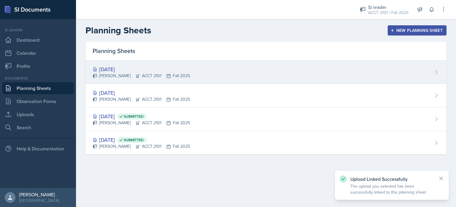
click at [183, 77] on div "[PERSON_NAME] ACCT 2101 Fall 2025" at bounding box center [141, 76] width 97 height 6
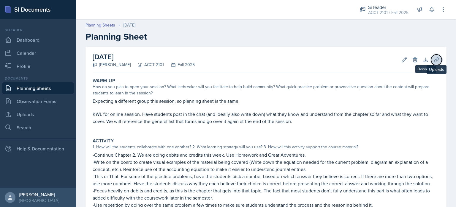
click at [434, 60] on icon at bounding box center [437, 60] width 6 height 6
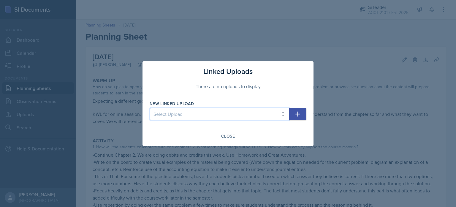
click at [286, 116] on select "Select Upload Online Session Welcome Card" at bounding box center [220, 114] width 140 height 12
select select "efb57ee3-ce7d-412c-a6b7-67e83feb745e"
click at [150, 108] on select "Select Upload Online Session Welcome Card" at bounding box center [220, 114] width 140 height 12
click at [300, 111] on icon "button" at bounding box center [298, 113] width 7 height 7
select select
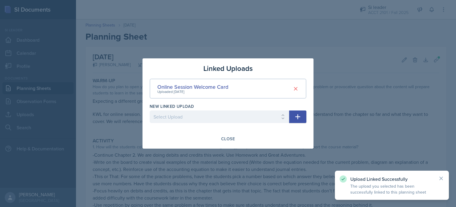
click at [349, 107] on div at bounding box center [228, 103] width 456 height 207
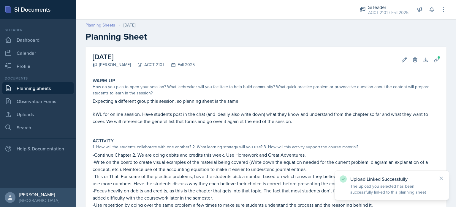
click at [105, 24] on link "Planning Sheets" at bounding box center [101, 25] width 30 height 6
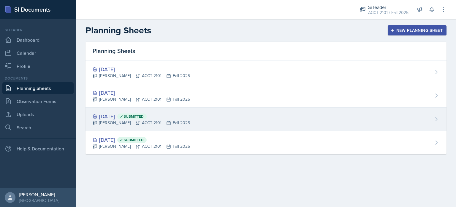
click at [209, 118] on div "Aug 29th, 2025 Submitted Isabela Barkes ACCT 2101 Fall 2025" at bounding box center [266, 118] width 361 height 23
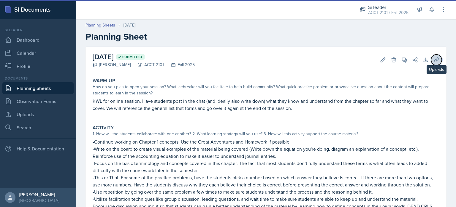
click at [434, 63] on button "Uploads" at bounding box center [437, 59] width 11 height 11
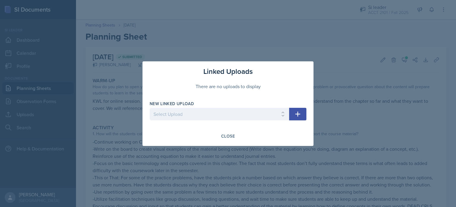
click at [295, 117] on icon "button" at bounding box center [298, 113] width 7 height 7
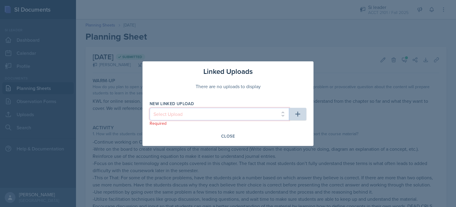
click at [281, 117] on select "Select Upload Online Session Welcome Card" at bounding box center [220, 114] width 140 height 12
select select "efb57ee3-ce7d-412c-a6b7-67e83feb745e"
click at [150, 108] on select "Select Upload Online Session Welcome Card" at bounding box center [220, 114] width 140 height 12
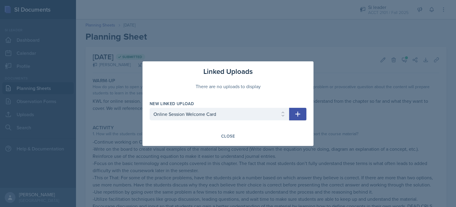
click at [294, 116] on button "button" at bounding box center [297, 114] width 17 height 12
select select
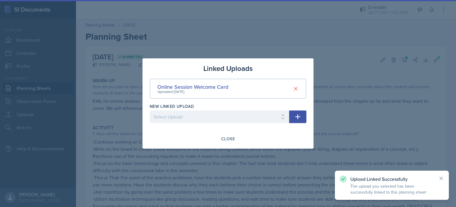
click at [103, 26] on div at bounding box center [228, 103] width 456 height 207
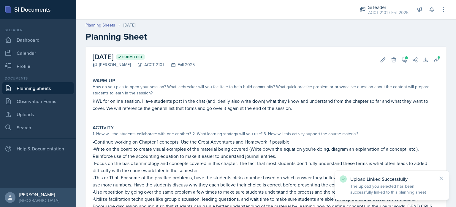
click at [101, 29] on div "Planning Sheets Aug 29th, 2025 Planning Sheet" at bounding box center [266, 32] width 380 height 20
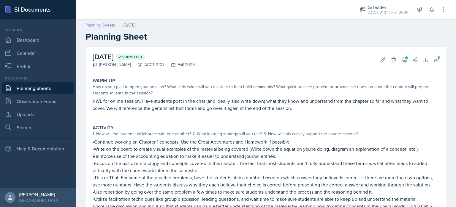
click at [101, 22] on link "Planning Sheets" at bounding box center [101, 25] width 30 height 6
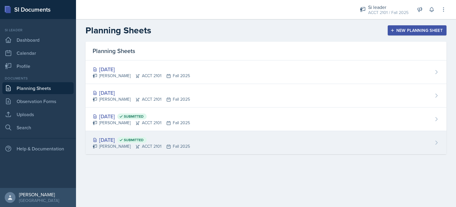
click at [215, 140] on div "Aug 28th, 2025 Submitted Isabela Barkes ACCT 2101 Fall 2025" at bounding box center [266, 142] width 361 height 23
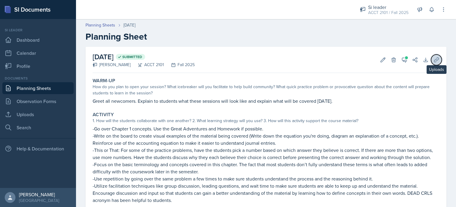
click at [434, 60] on icon at bounding box center [436, 59] width 4 height 4
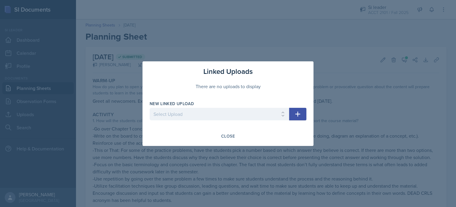
click at [301, 110] on icon "button" at bounding box center [298, 113] width 7 height 7
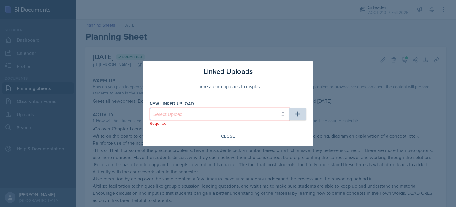
click at [283, 114] on select "Select Upload Online Session Welcome Card" at bounding box center [220, 114] width 140 height 12
select select "efb57ee3-ce7d-412c-a6b7-67e83feb745e"
click at [150, 108] on select "Select Upload Online Session Welcome Card" at bounding box center [220, 114] width 140 height 12
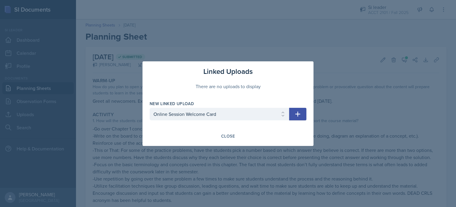
click at [298, 116] on icon "button" at bounding box center [298, 113] width 7 height 7
select select
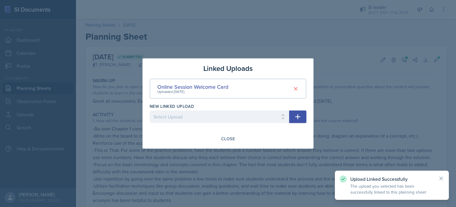
click at [334, 75] on div at bounding box center [228, 103] width 456 height 207
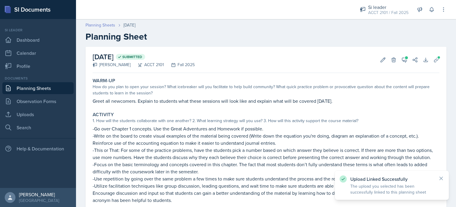
click at [112, 24] on link "Planning Sheets" at bounding box center [101, 25] width 30 height 6
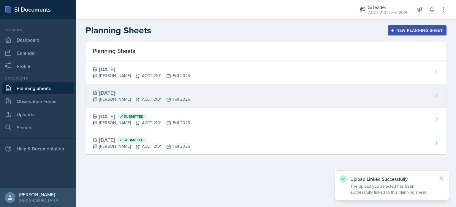
click at [184, 93] on div "[DATE]" at bounding box center [141, 93] width 97 height 8
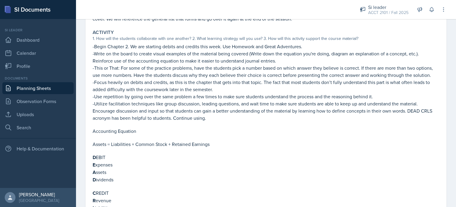
scroll to position [200, 0]
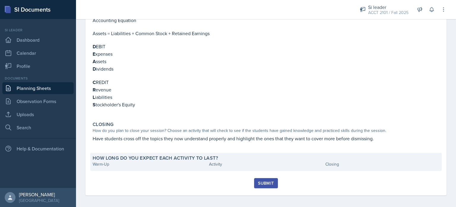
click at [228, 163] on div "Activity" at bounding box center [266, 164] width 114 height 6
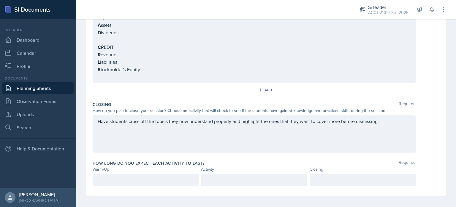
click at [148, 176] on p at bounding box center [146, 179] width 96 height 7
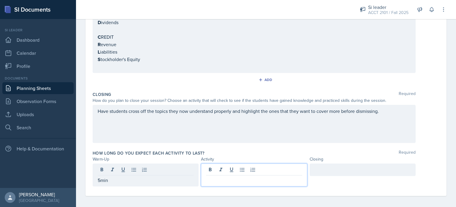
click at [237, 165] on div at bounding box center [254, 174] width 106 height 23
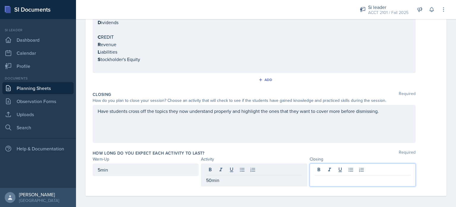
click at [340, 167] on div at bounding box center [363, 174] width 106 height 23
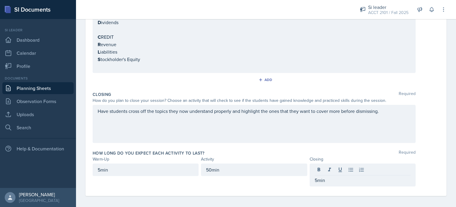
click at [362, 156] on div "Closing" at bounding box center [363, 159] width 106 height 6
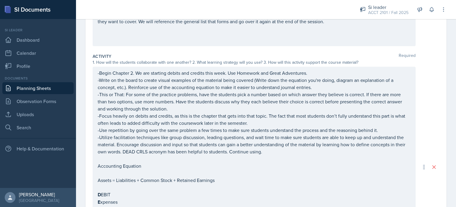
scroll to position [24, 0]
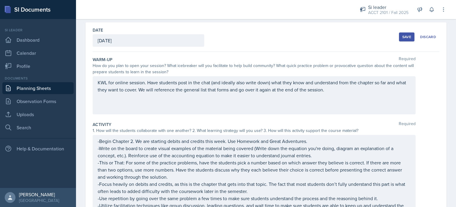
click at [401, 39] on button "Save" at bounding box center [406, 36] width 15 height 9
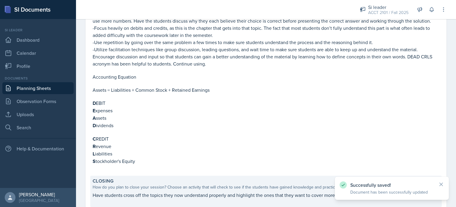
scroll to position [207, 0]
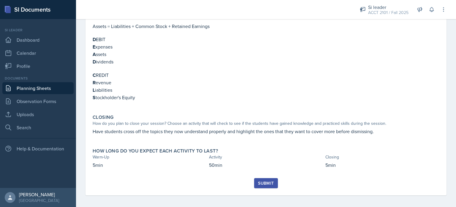
click at [260, 180] on div "Submit" at bounding box center [266, 182] width 16 height 5
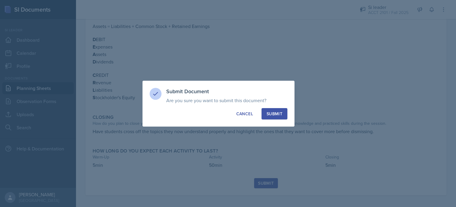
click at [274, 116] on div "Submit" at bounding box center [275, 114] width 16 height 6
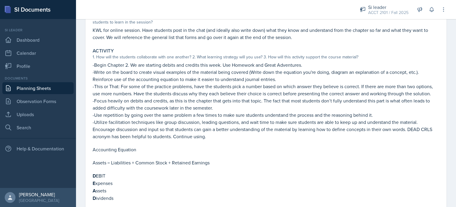
scroll to position [0, 0]
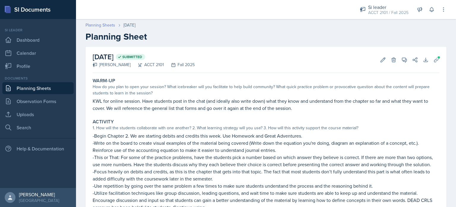
click at [112, 26] on link "Planning Sheets" at bounding box center [101, 25] width 30 height 6
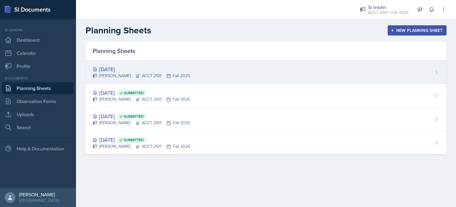
click at [187, 72] on div "[DATE] [PERSON_NAME] ACCT 2101 Fall 2025" at bounding box center [266, 71] width 361 height 23
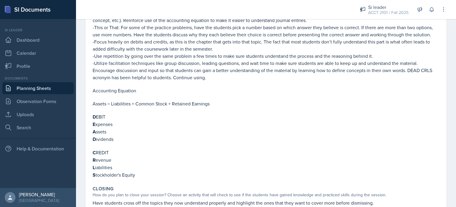
scroll to position [214, 0]
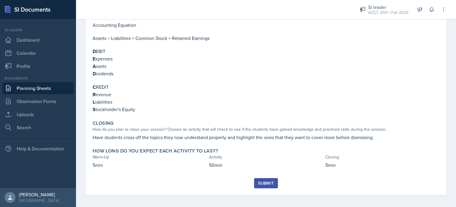
click at [264, 180] on div "Submit" at bounding box center [266, 182] width 16 height 5
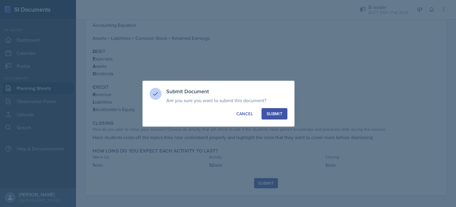
click at [283, 111] on button "Submit" at bounding box center [275, 113] width 26 height 11
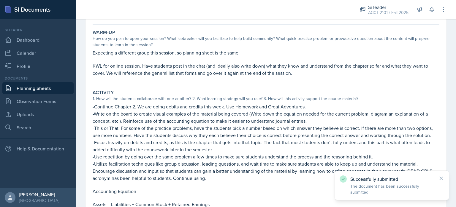
scroll to position [0, 0]
